Goal: Task Accomplishment & Management: Complete application form

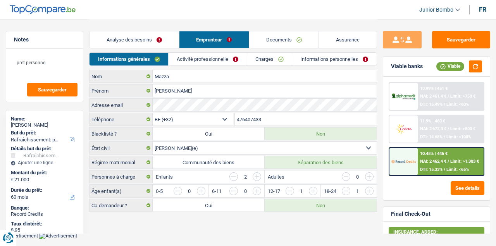
select select "houseOrGarden"
select select "60"
select select "32"
select select "married"
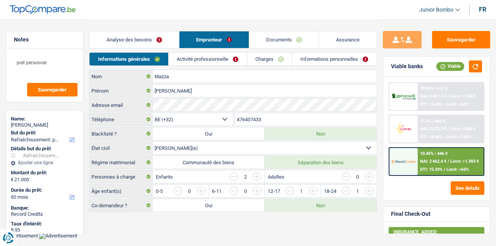
click at [248, 114] on input "476407433" at bounding box center [306, 119] width 142 height 12
click at [247, 115] on input "476407433" at bounding box center [306, 119] width 142 height 12
click at [247, 116] on input "476407433" at bounding box center [306, 119] width 142 height 12
click at [249, 124] on input "476407433" at bounding box center [306, 119] width 142 height 12
click at [249, 121] on input "476407433" at bounding box center [306, 119] width 142 height 12
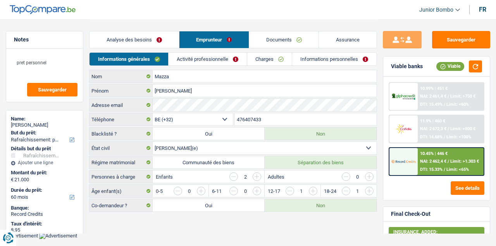
click at [249, 121] on input "476407433" at bounding box center [306, 119] width 142 height 12
click at [315, 62] on link "Informations personnelles" at bounding box center [334, 59] width 84 height 13
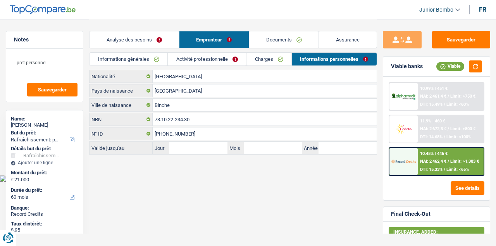
click at [138, 55] on link "Informations générales" at bounding box center [128, 59] width 78 height 13
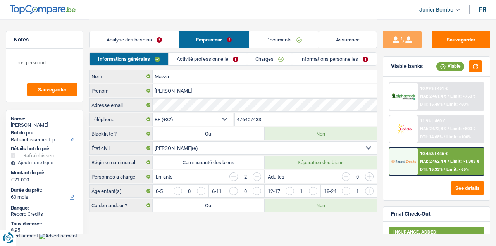
click at [249, 121] on input "476407433" at bounding box center [306, 119] width 142 height 12
click at [274, 40] on link "Documents" at bounding box center [283, 39] width 69 height 17
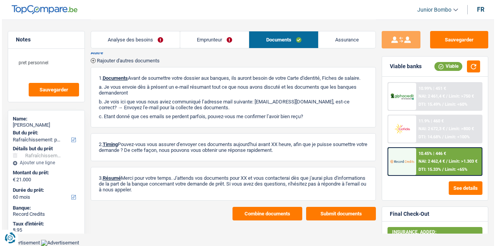
scroll to position [147, 0]
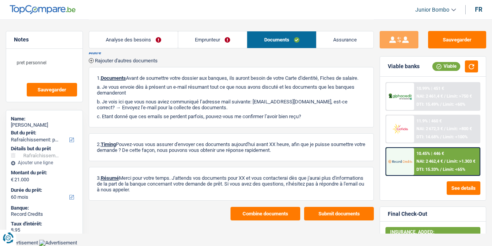
click at [246, 212] on button "Combine documents" at bounding box center [266, 214] width 70 height 14
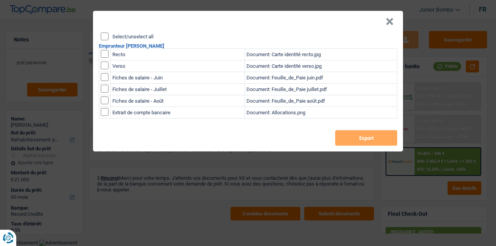
click at [102, 55] on input "checkbox" at bounding box center [105, 54] width 8 height 8
checkbox input "true"
click at [103, 61] on td at bounding box center [105, 66] width 12 height 12
click at [105, 65] on input "checkbox" at bounding box center [105, 66] width 8 height 8
checkbox input "true"
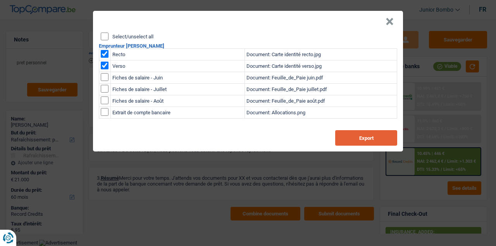
click at [357, 139] on button "Export" at bounding box center [366, 137] width 62 height 15
click at [387, 18] on button "×" at bounding box center [390, 22] width 8 height 8
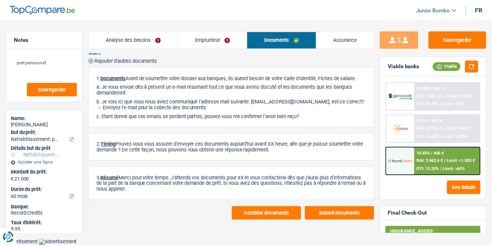
scroll to position [141, 0]
